Goal: Obtain resource: Download file/media

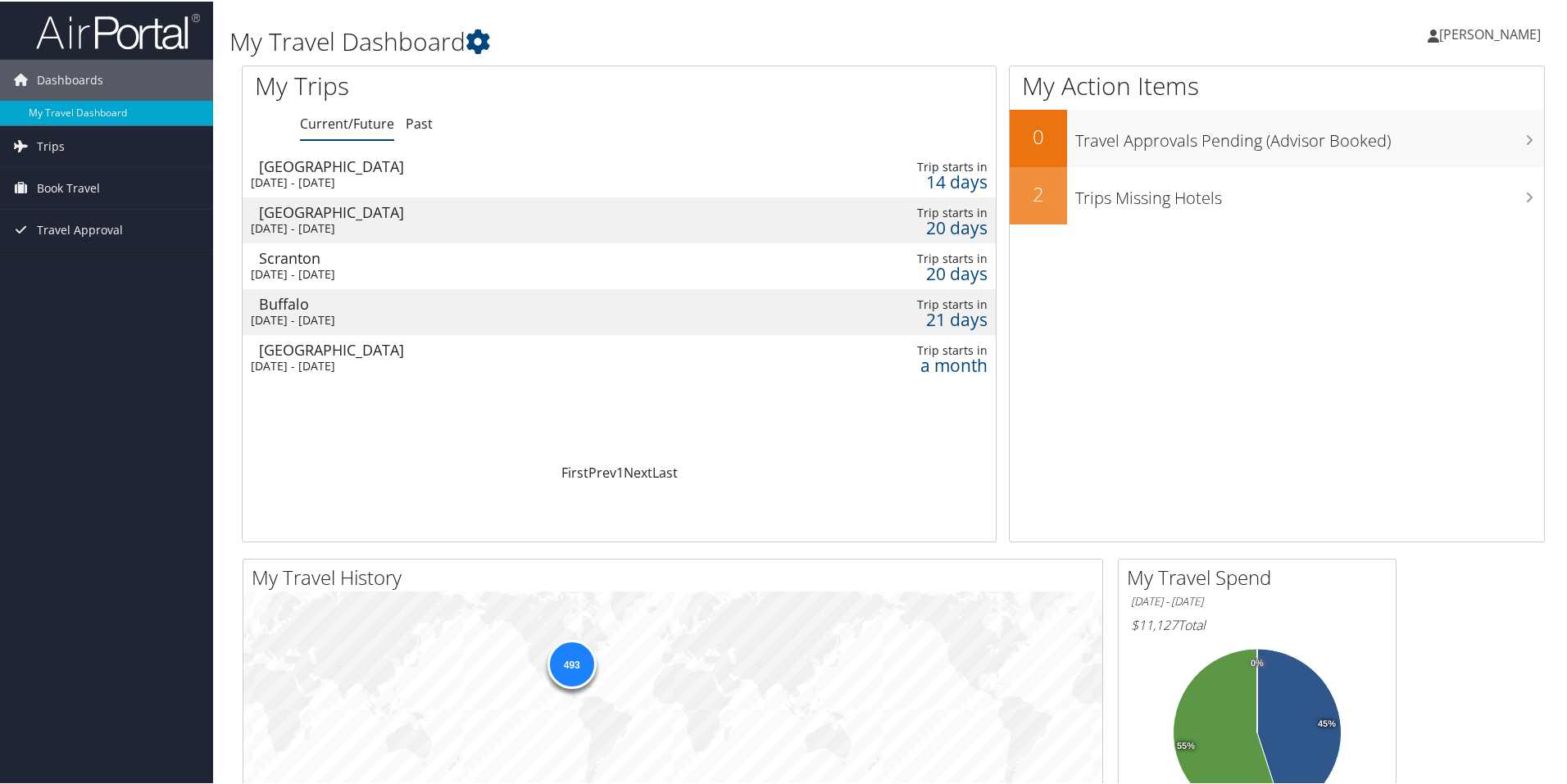
click at [304, 171] on div "[GEOGRAPHIC_DATA]" at bounding box center [498, 164] width 478 height 15
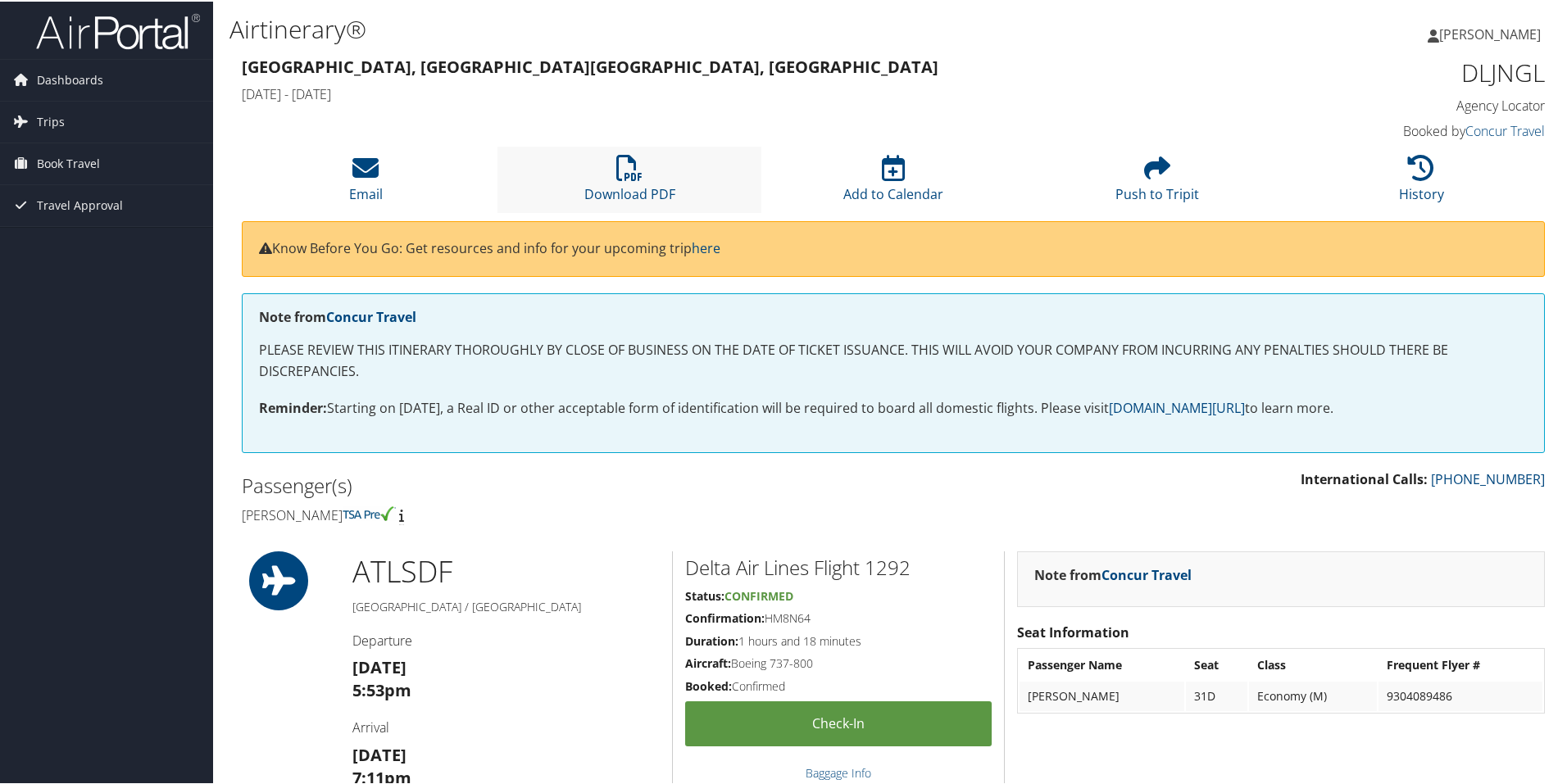
click at [644, 179] on li "Download PDF" at bounding box center [629, 178] width 264 height 66
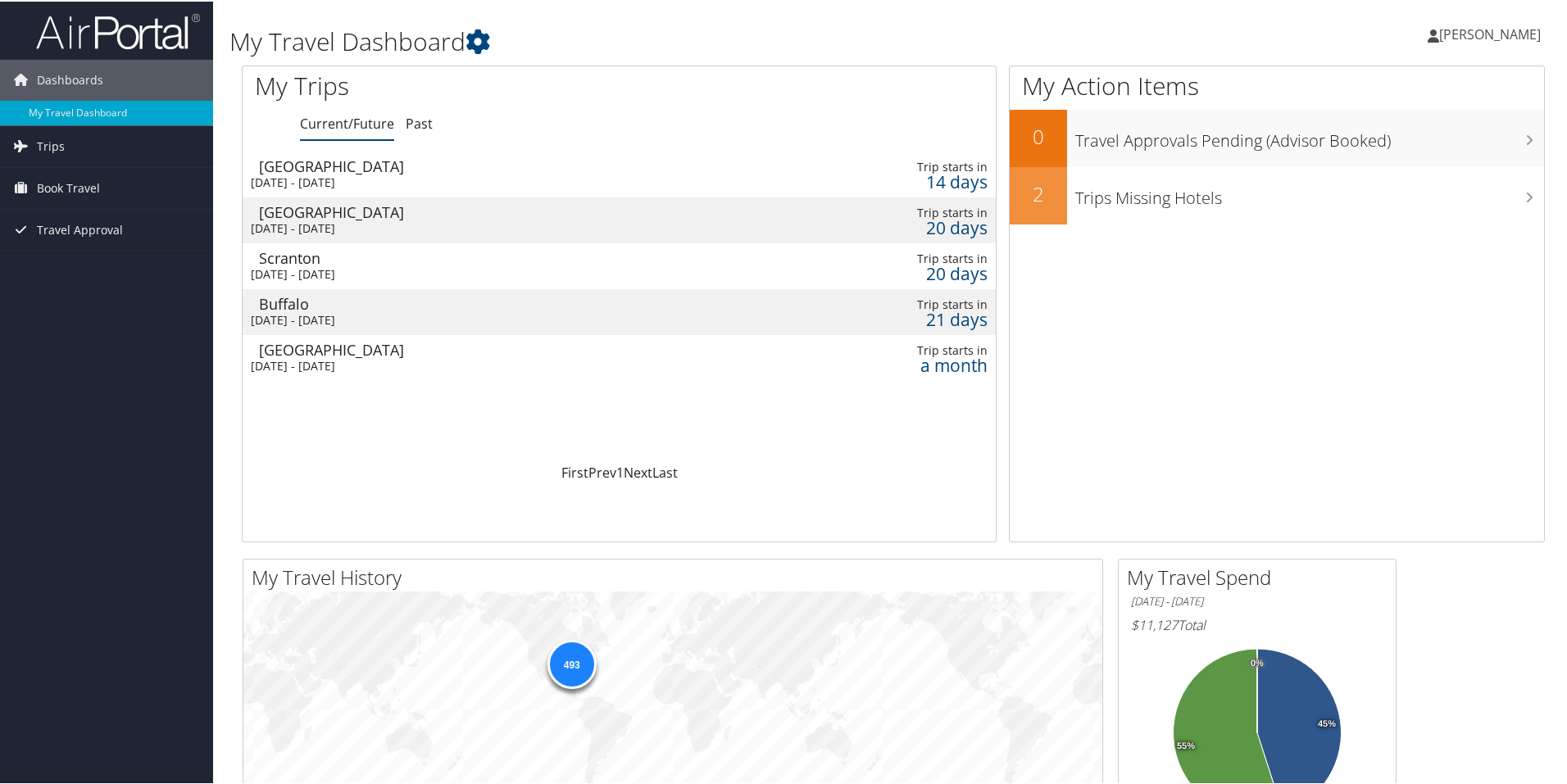
click at [341, 216] on div "[GEOGRAPHIC_DATA]" at bounding box center [498, 211] width 478 height 15
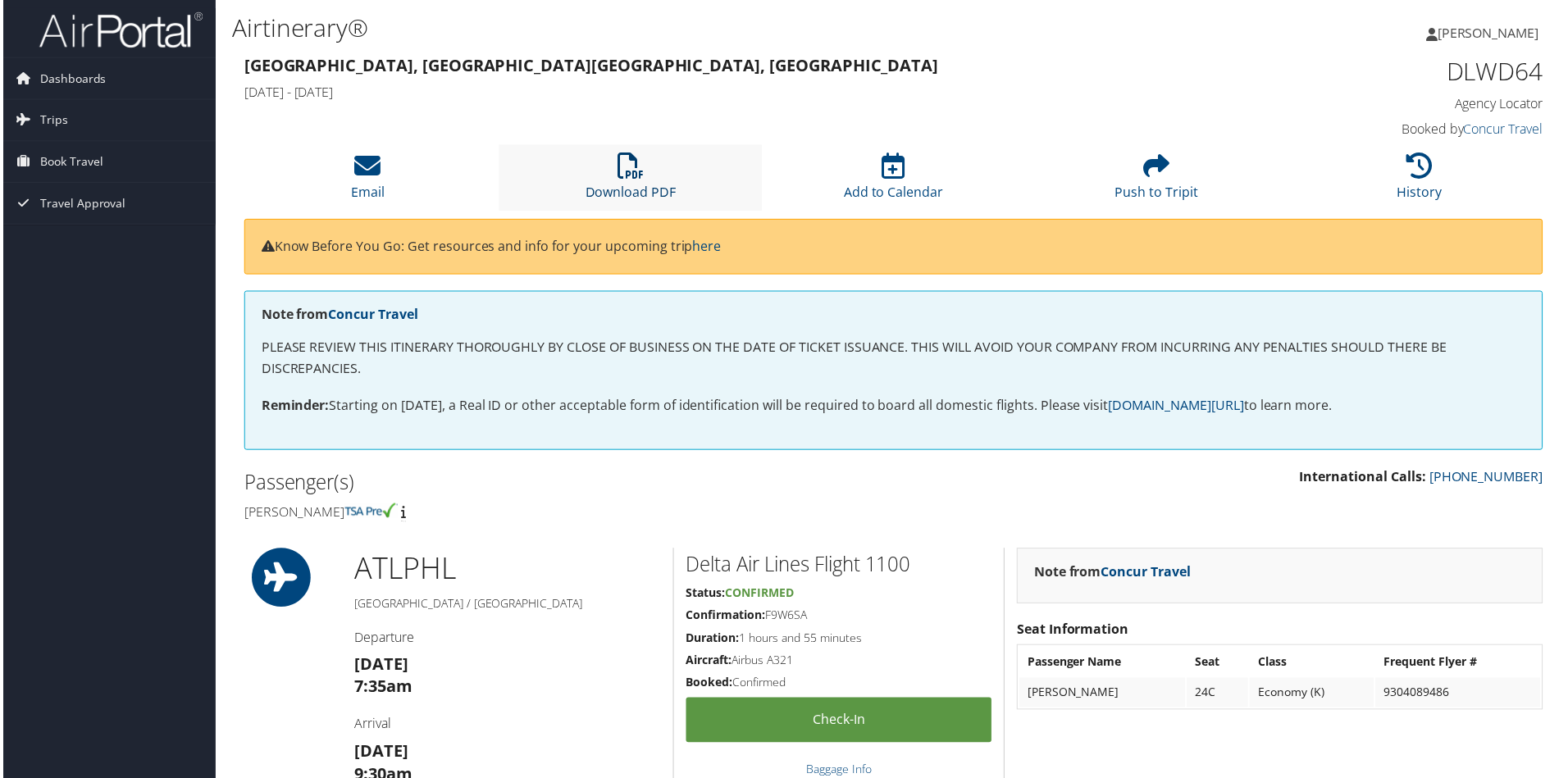
click at [617, 171] on icon at bounding box center [630, 166] width 26 height 26
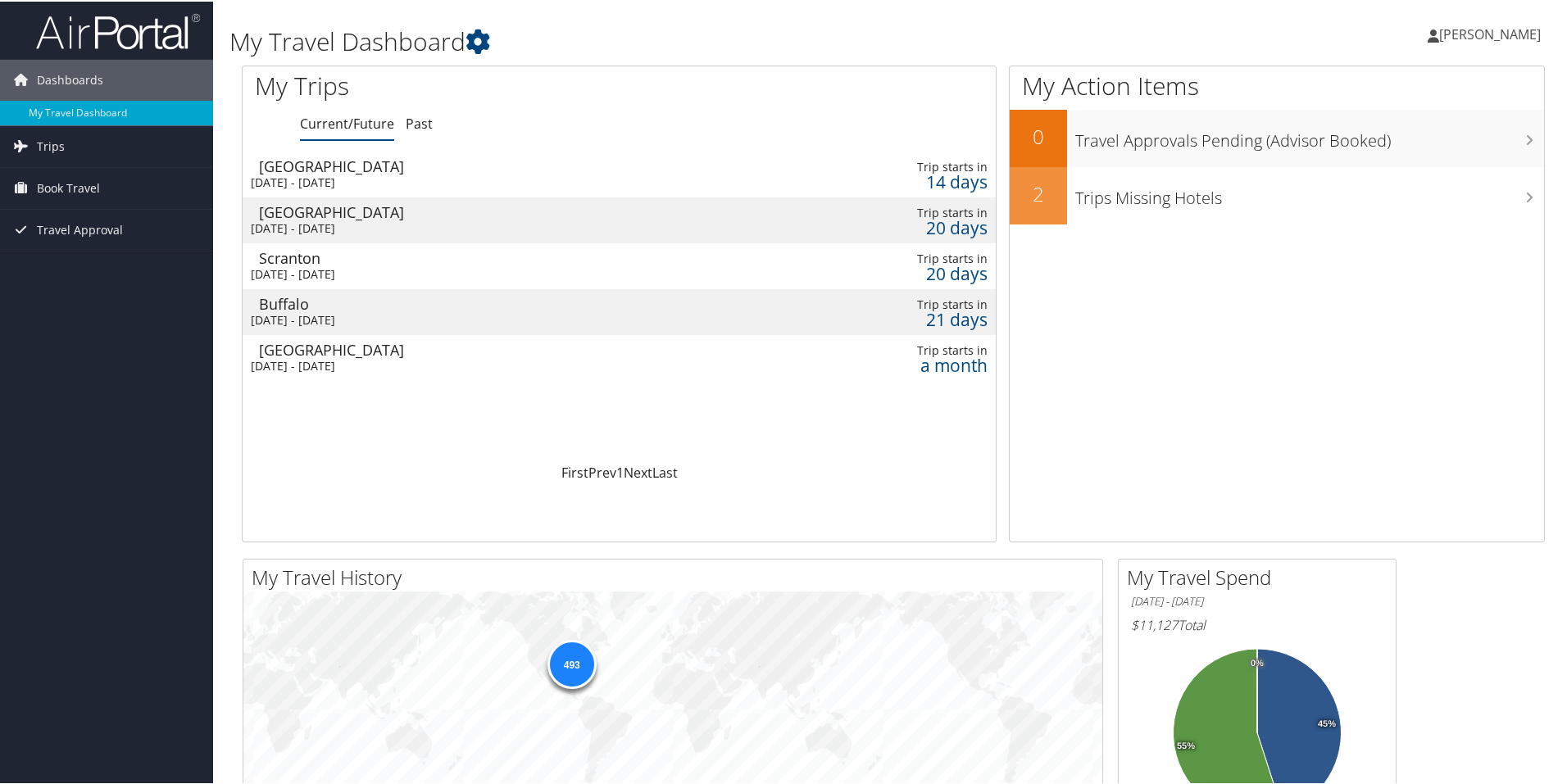
click at [326, 276] on div "Mon 27 Oct 2025 - Tue 28 Oct 2025" at bounding box center [490, 273] width 478 height 15
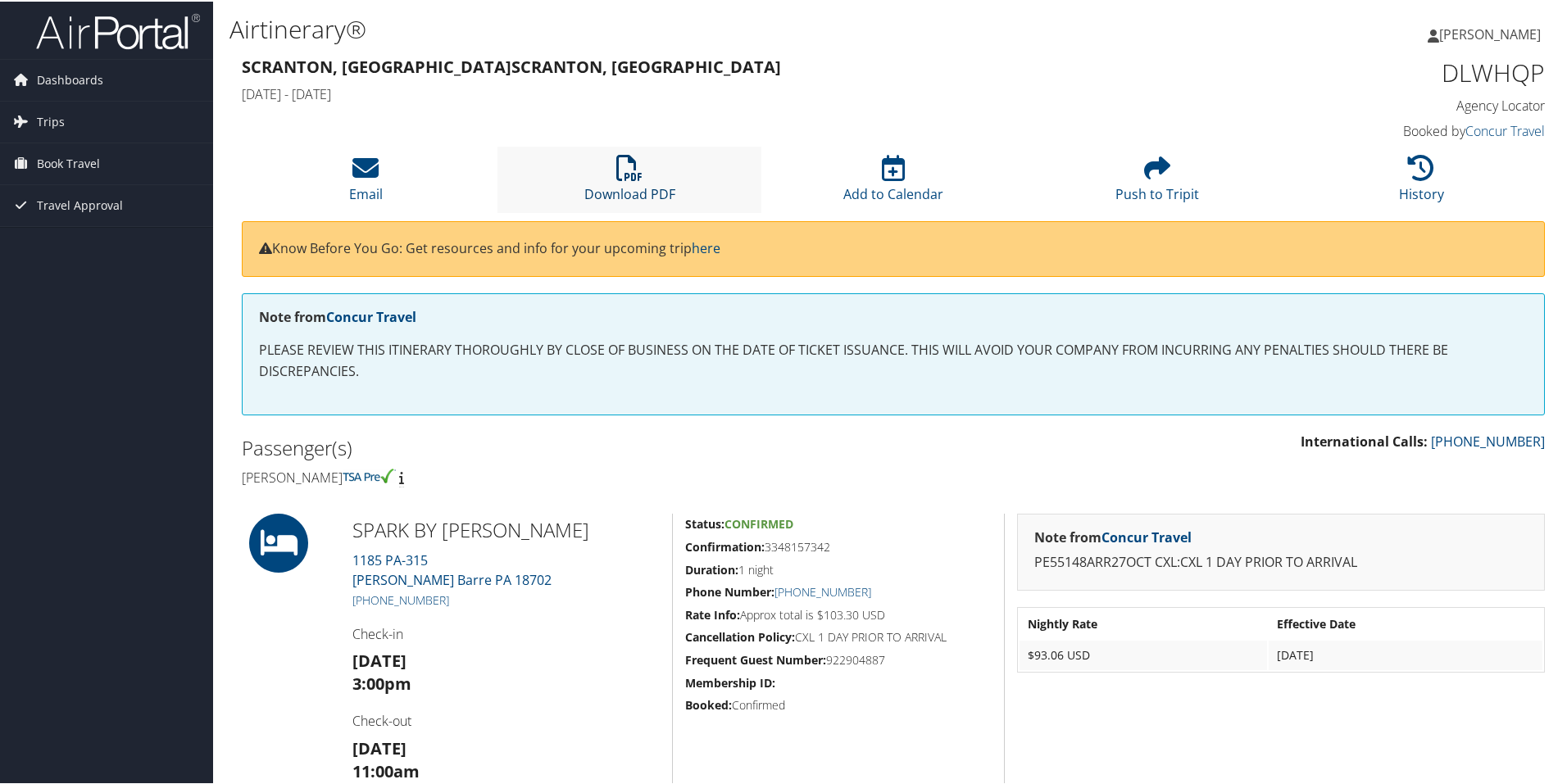
click at [617, 170] on icon at bounding box center [629, 166] width 26 height 26
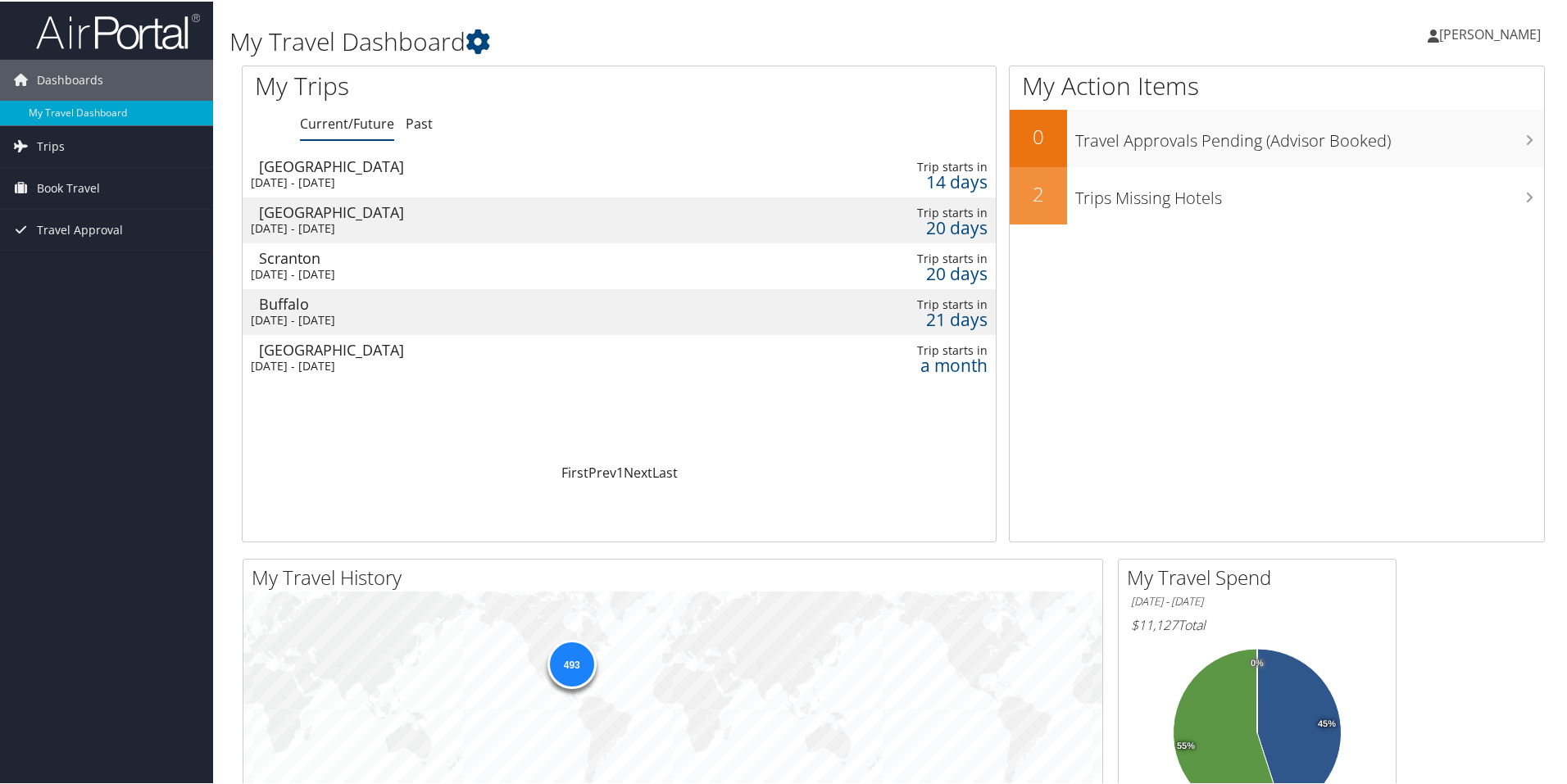
click at [354, 305] on div "Buffalo" at bounding box center [498, 302] width 478 height 15
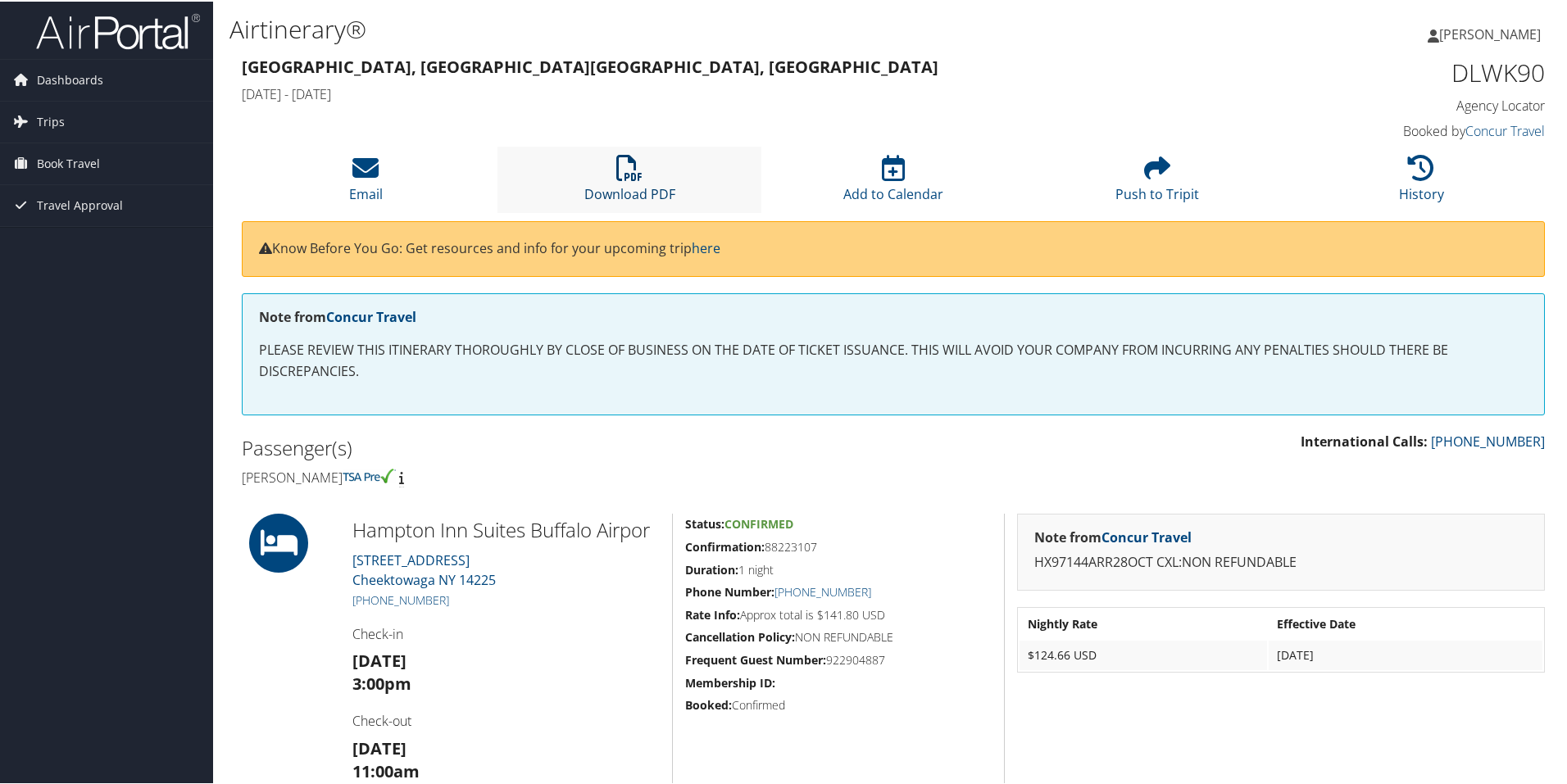
click at [618, 179] on icon at bounding box center [629, 166] width 26 height 26
